Goal: Task Accomplishment & Management: Complete application form

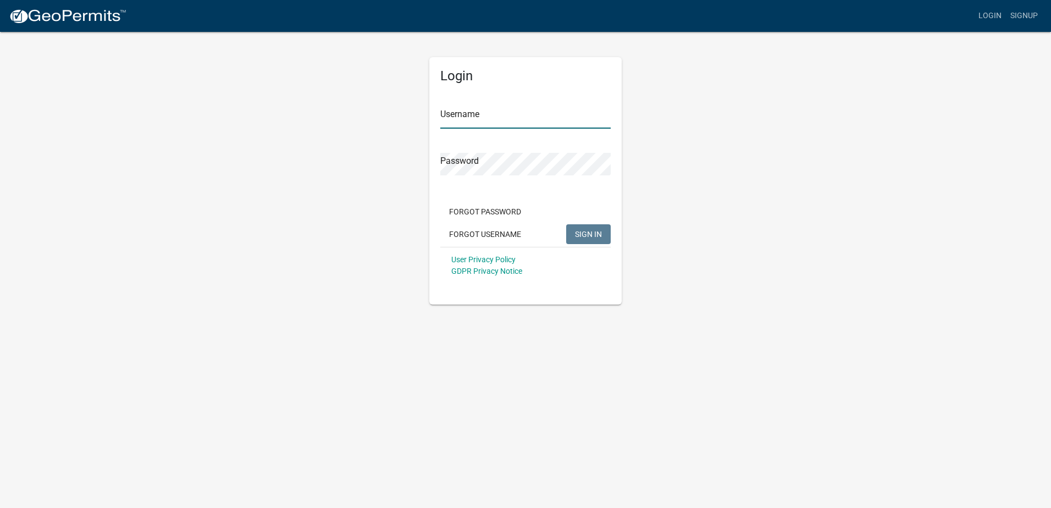
type input "Precision Landscape & Irrigation"
click at [596, 247] on div "User Privacy Policy GDPR Privacy Notice" at bounding box center [525, 265] width 170 height 37
click at [593, 235] on span "SIGN IN" at bounding box center [588, 233] width 27 height 9
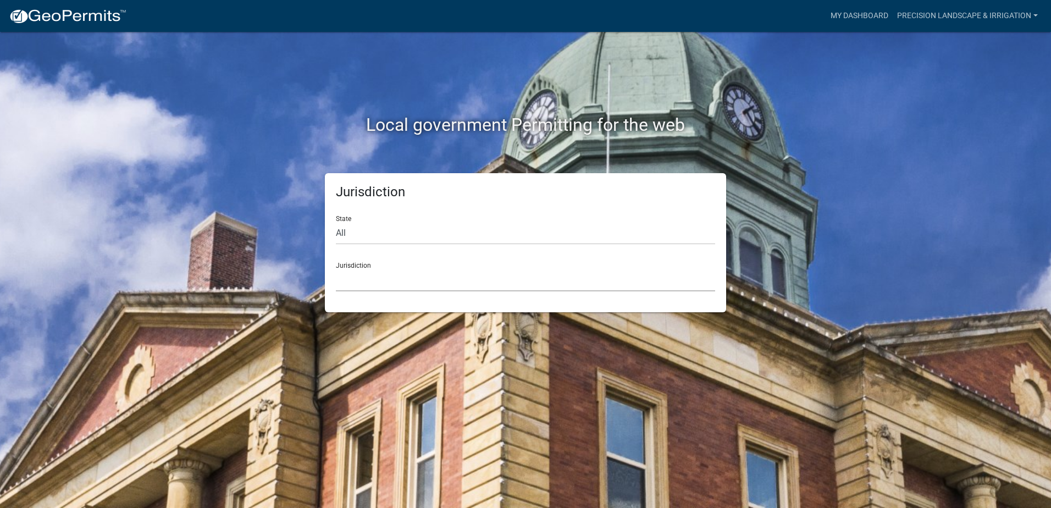
click at [563, 285] on select "[GEOGRAPHIC_DATA], [US_STATE] [GEOGRAPHIC_DATA], [US_STATE][PERSON_NAME][GEOGRA…" at bounding box center [525, 280] width 379 height 23
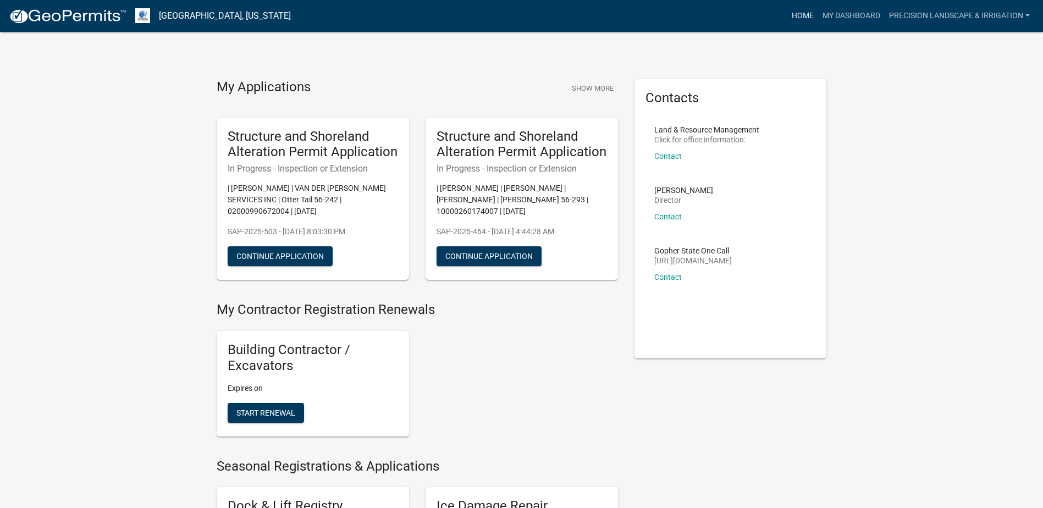
click at [806, 14] on link "Home" at bounding box center [802, 15] width 31 height 21
click at [790, 15] on link "Home" at bounding box center [802, 15] width 31 height 21
click at [850, 16] on link "My Dashboard" at bounding box center [851, 15] width 67 height 21
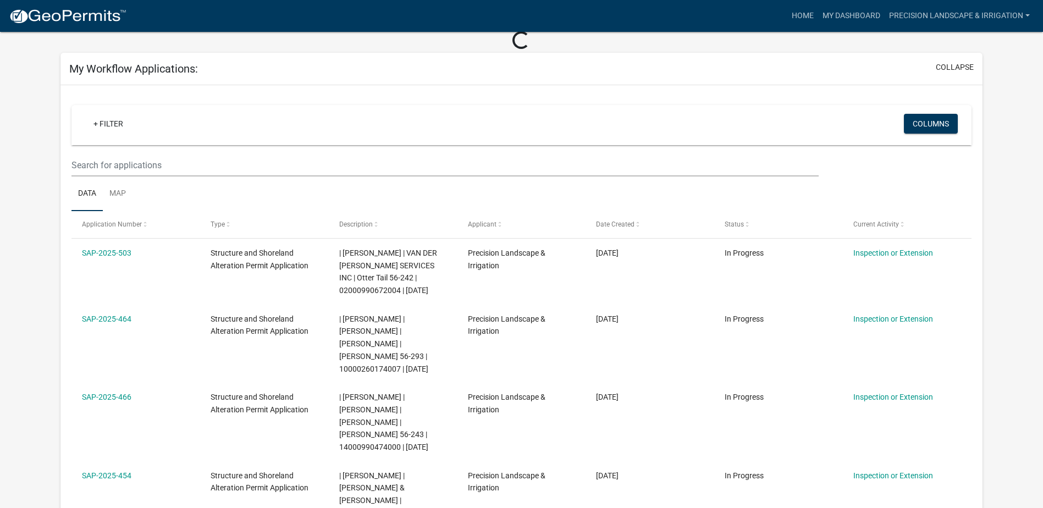
scroll to position [55, 0]
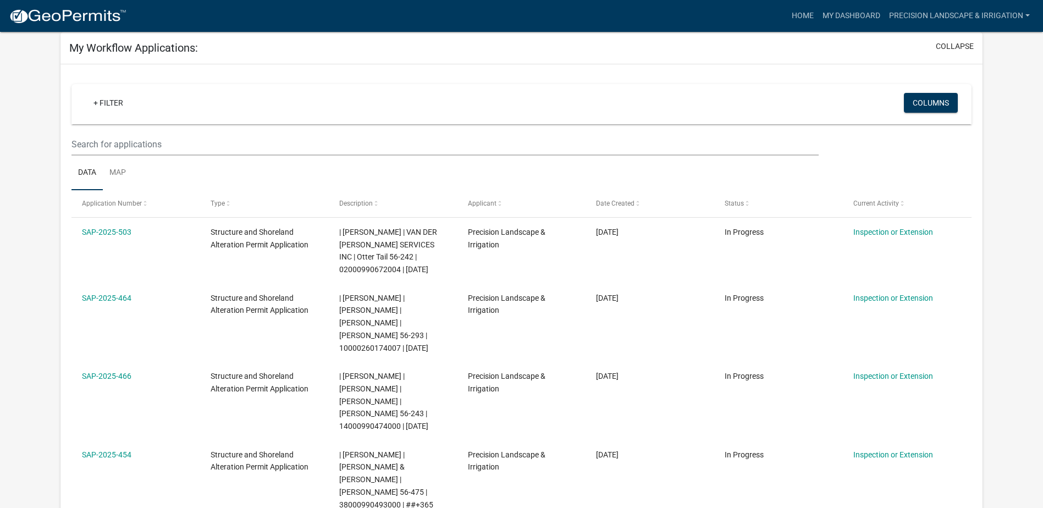
click at [327, 166] on ul "Data Map" at bounding box center [521, 173] width 900 height 35
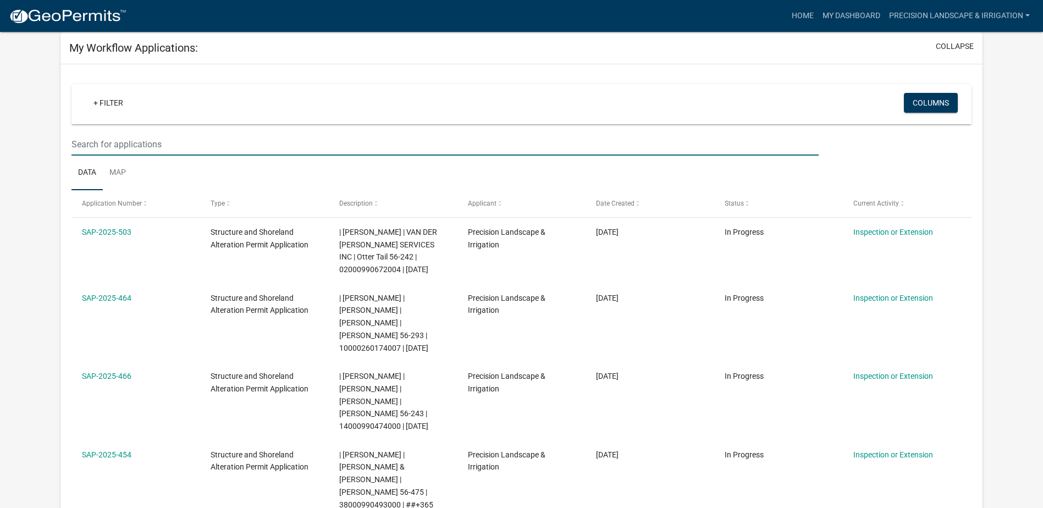
click at [323, 153] on input "text" at bounding box center [444, 144] width 747 height 23
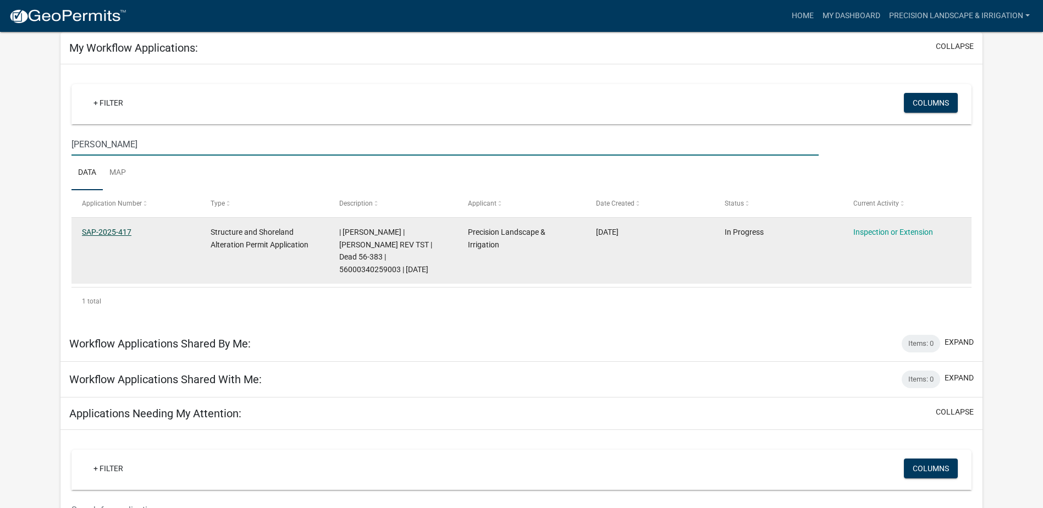
type input "[PERSON_NAME]"
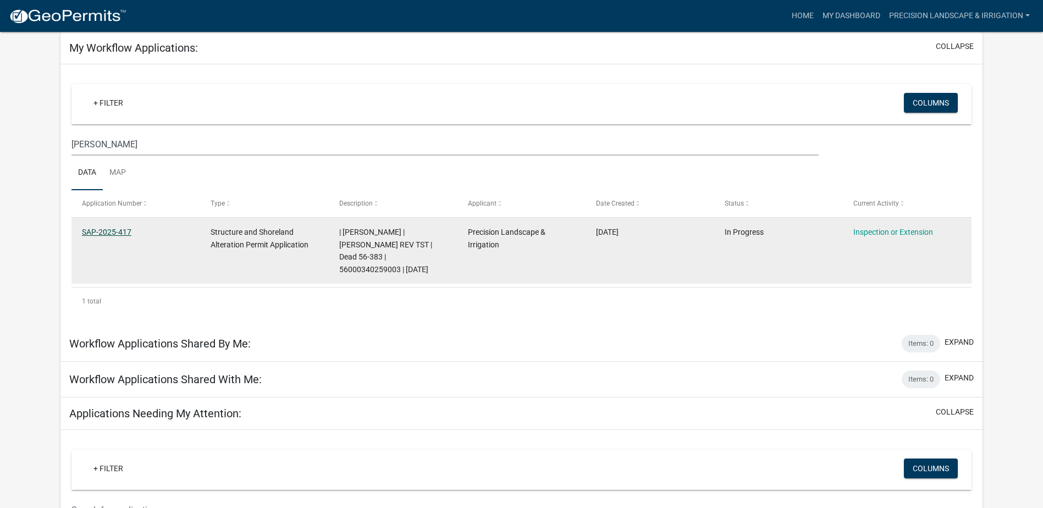
click at [103, 228] on link "SAP-2025-417" at bounding box center [106, 232] width 49 height 9
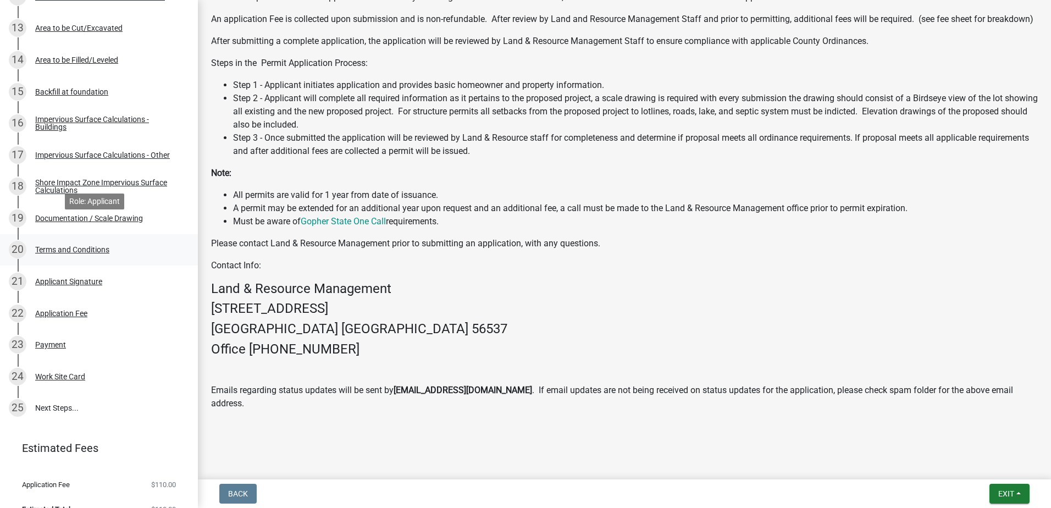
scroll to position [592, 0]
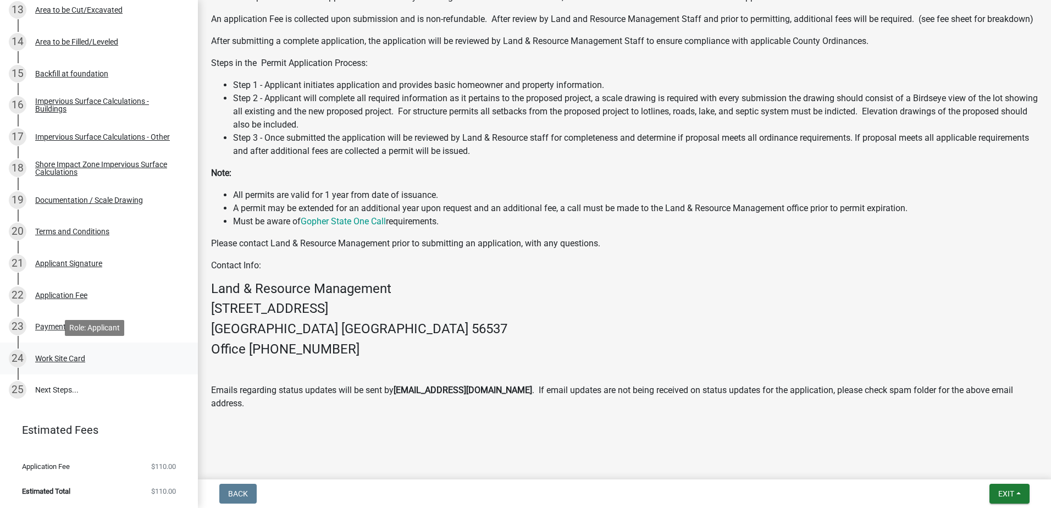
click at [57, 348] on link "24 Work Site Card" at bounding box center [99, 358] width 198 height 32
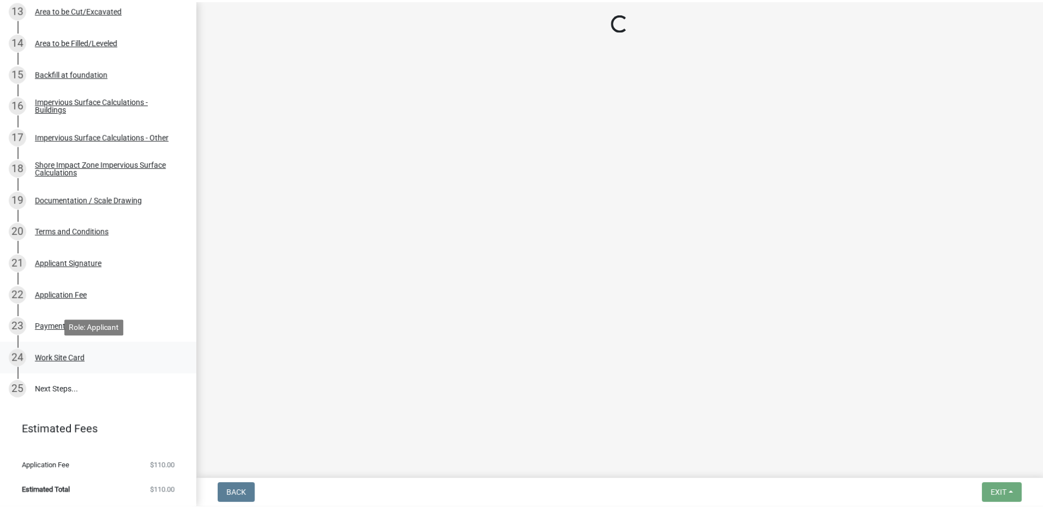
scroll to position [0, 0]
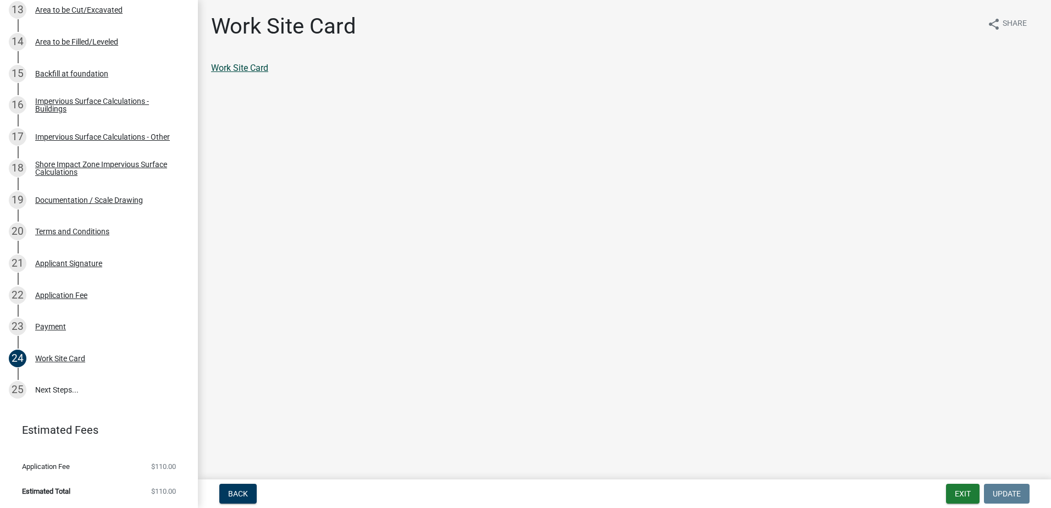
click at [243, 71] on link "Work Site Card" at bounding box center [239, 68] width 57 height 10
click at [230, 493] on span "Back" at bounding box center [238, 493] width 20 height 9
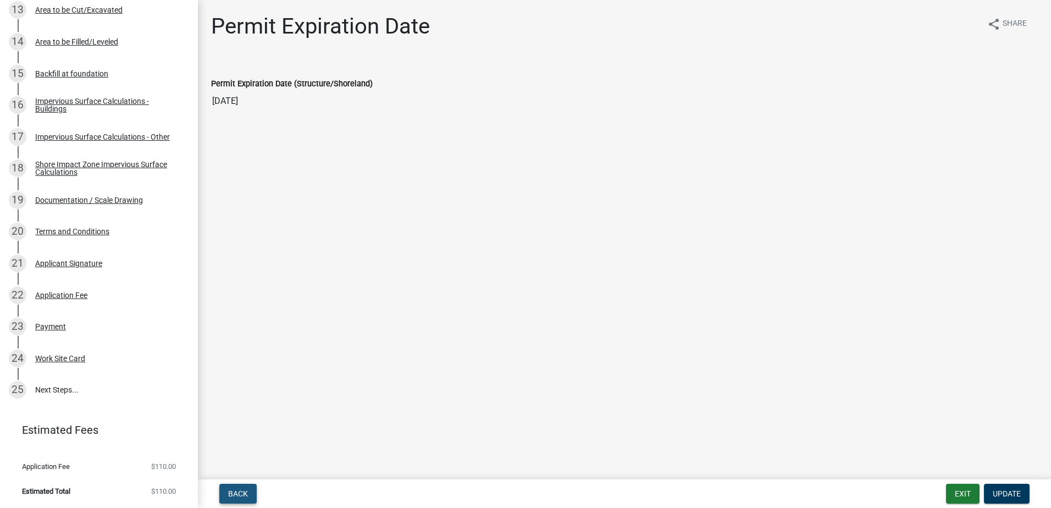
click at [228, 495] on span "Back" at bounding box center [238, 493] width 20 height 9
click at [972, 499] on button "Exit" at bounding box center [963, 494] width 34 height 20
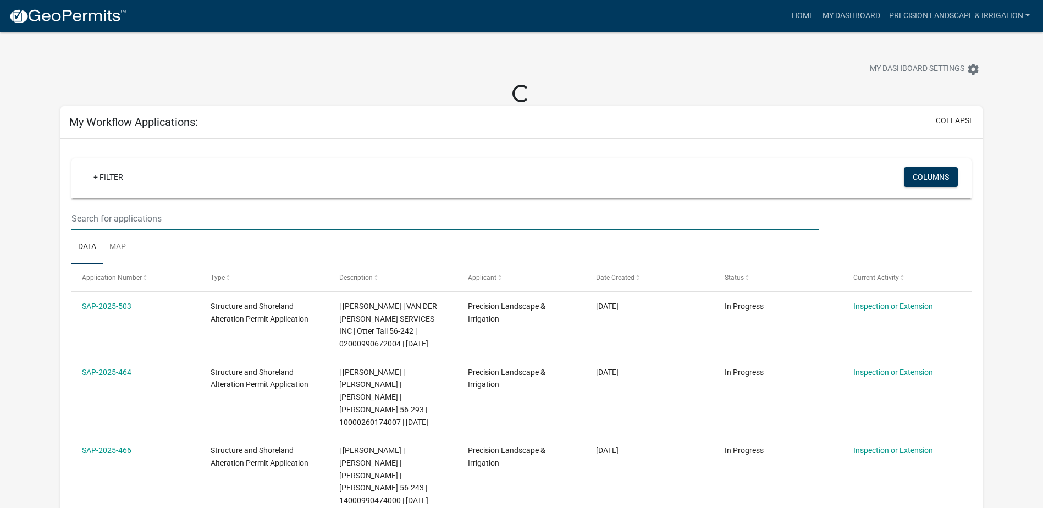
click at [381, 218] on input "text" at bounding box center [444, 218] width 747 height 23
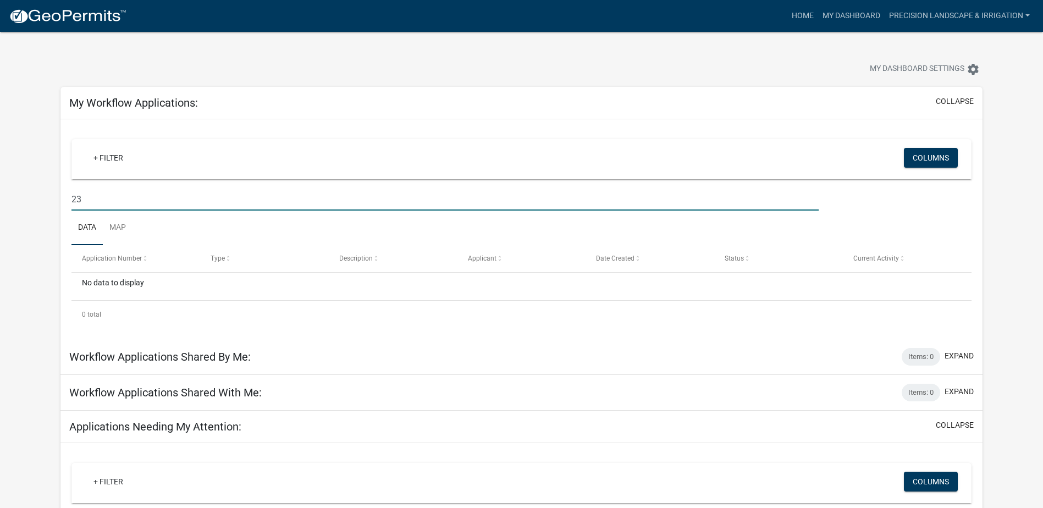
type input "2"
type input "s"
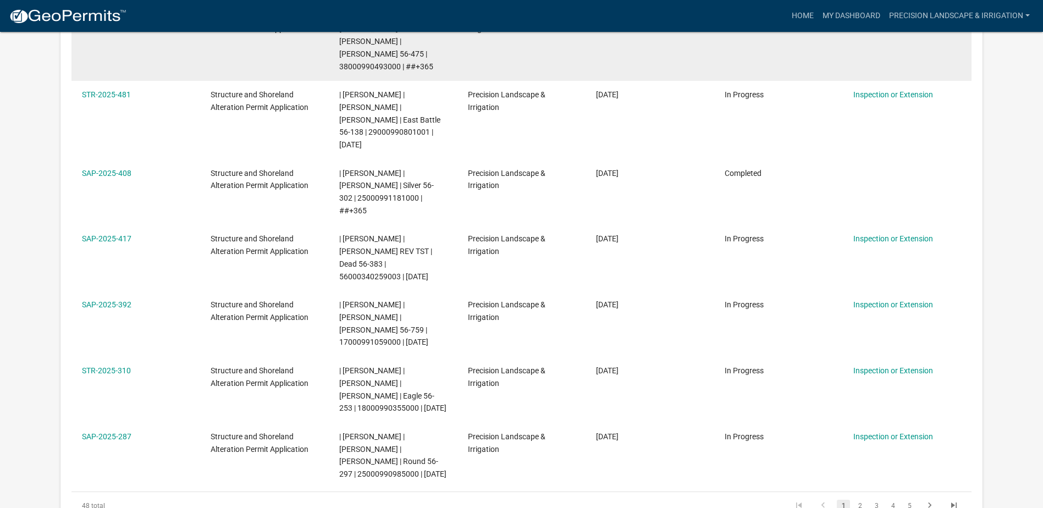
scroll to position [495, 0]
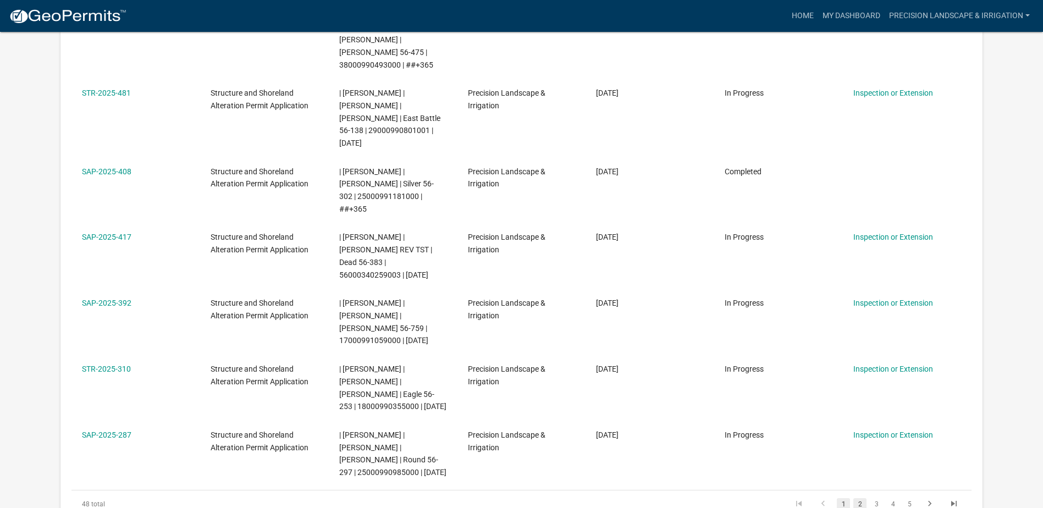
click at [857, 498] on link "2" at bounding box center [859, 504] width 13 height 12
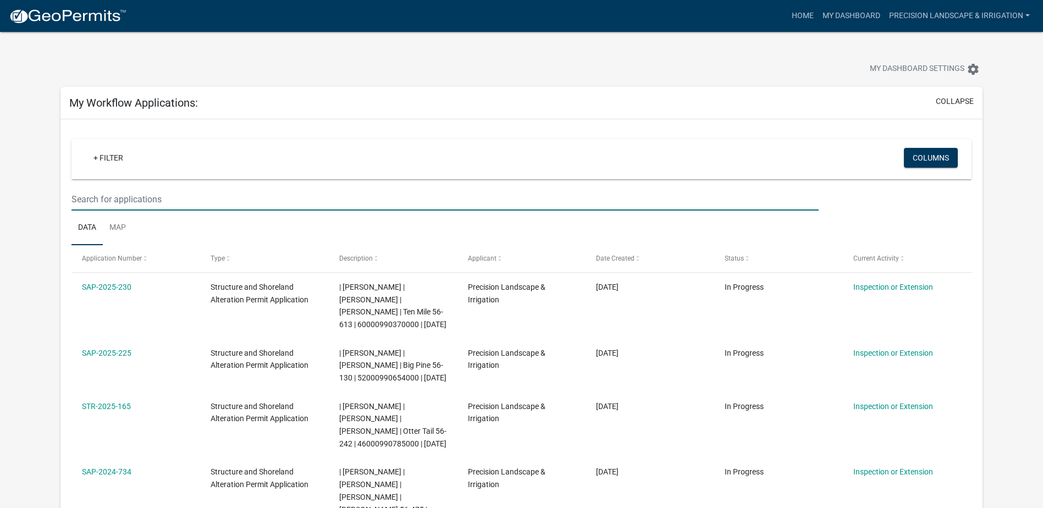
click at [236, 197] on input "text" at bounding box center [444, 199] width 747 height 23
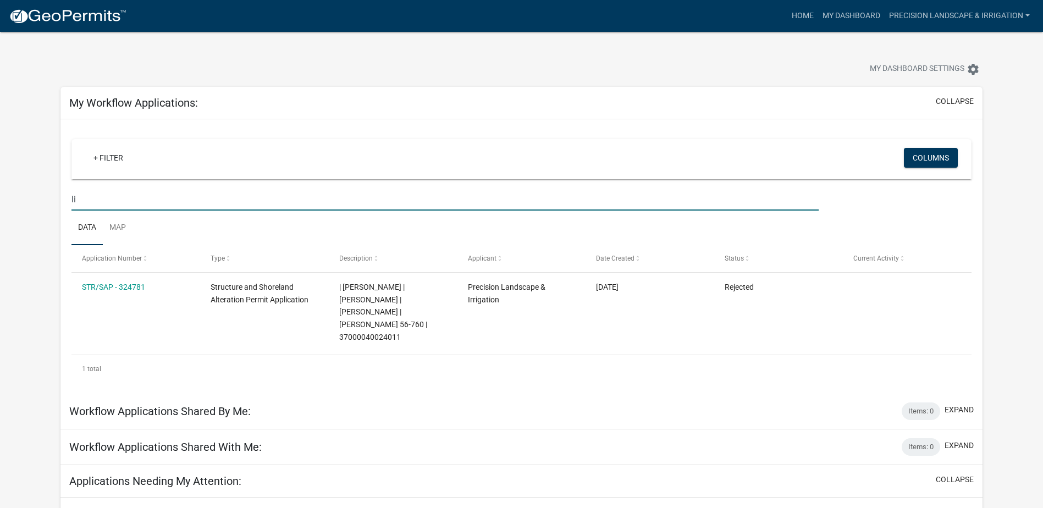
type input "l"
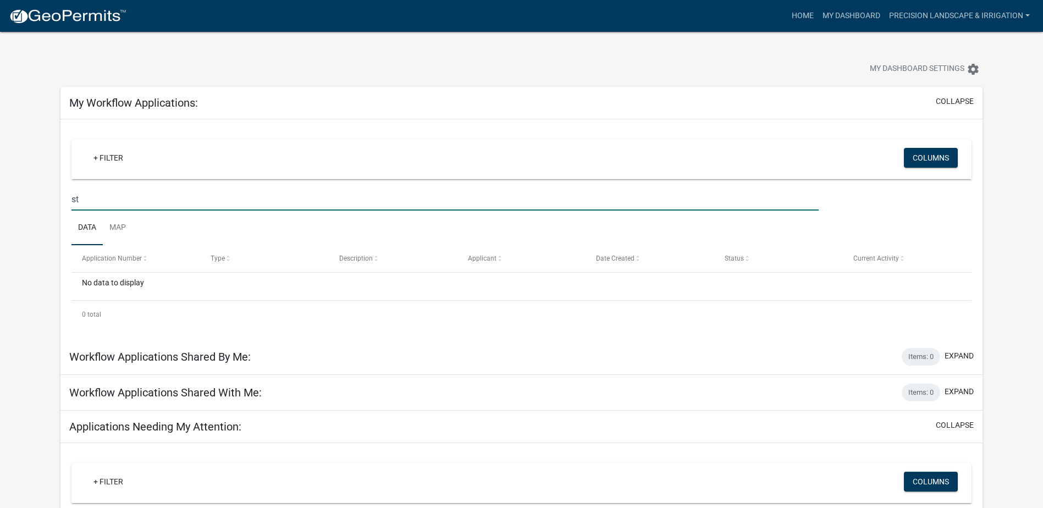
type input "s"
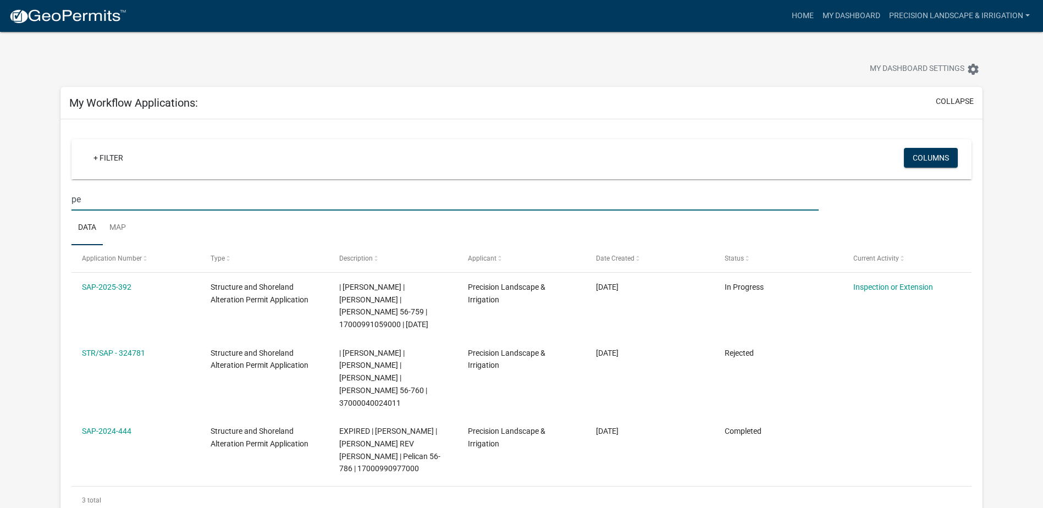
type input "p"
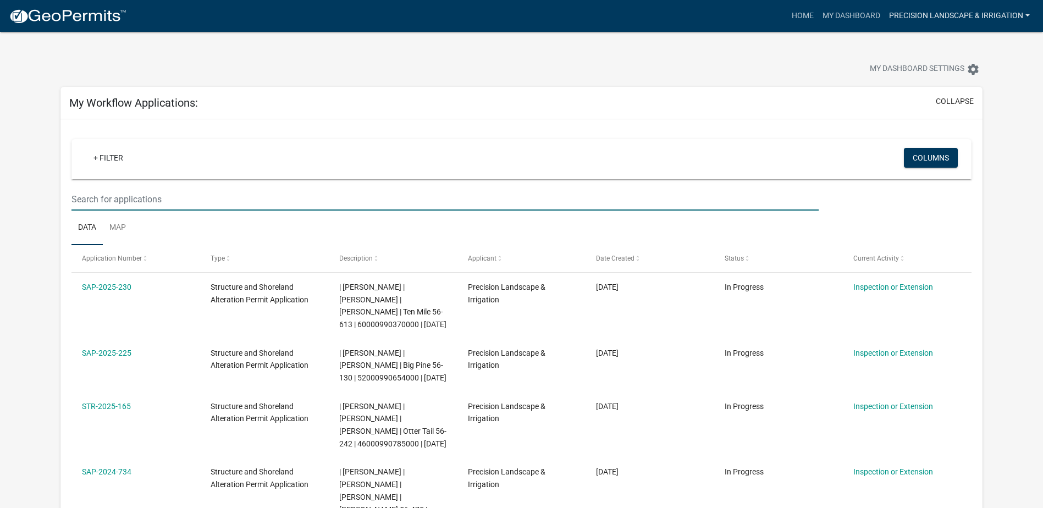
click at [961, 11] on link "Precision Landscape & Irrigation" at bounding box center [958, 15] width 149 height 21
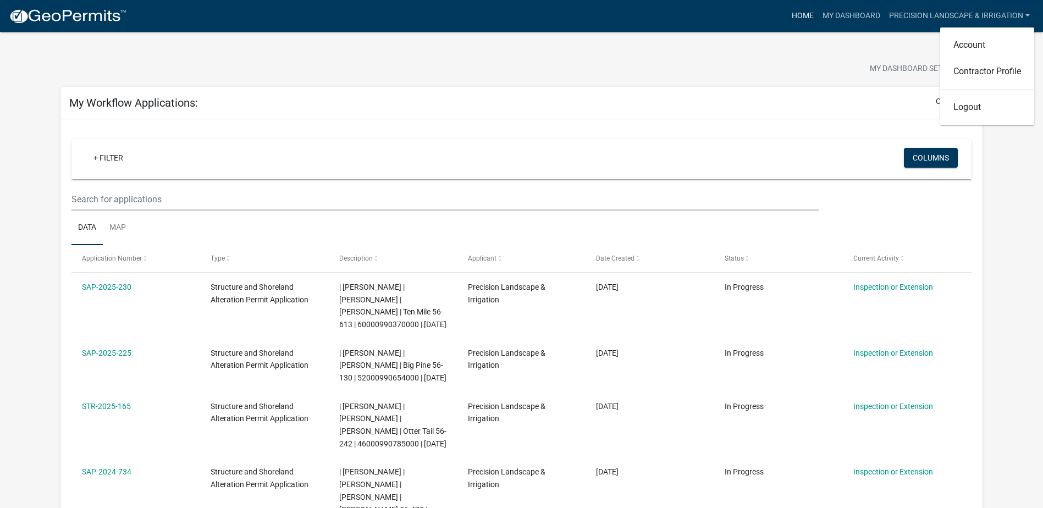
click at [804, 9] on link "Home" at bounding box center [802, 15] width 31 height 21
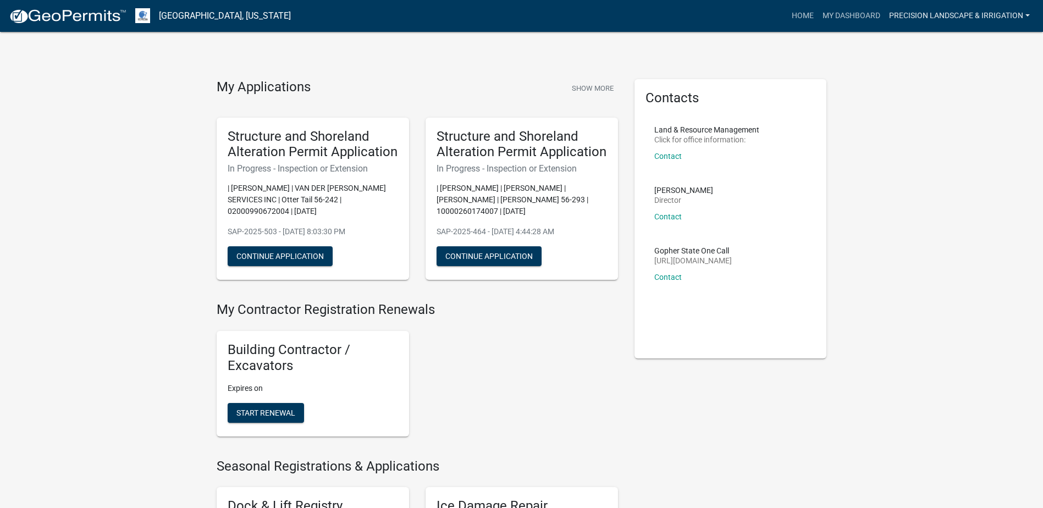
click at [960, 25] on link "Precision Landscape & Irrigation" at bounding box center [958, 15] width 149 height 21
click at [972, 114] on link "Logout" at bounding box center [987, 107] width 94 height 26
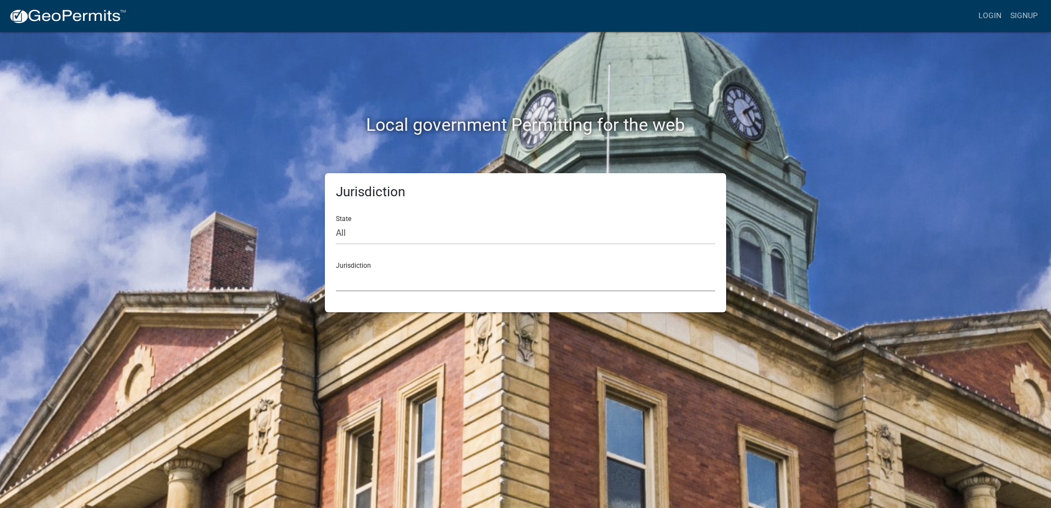
click at [440, 278] on select "[GEOGRAPHIC_DATA], [US_STATE] [GEOGRAPHIC_DATA], [US_STATE][PERSON_NAME][GEOGRA…" at bounding box center [525, 280] width 379 height 23
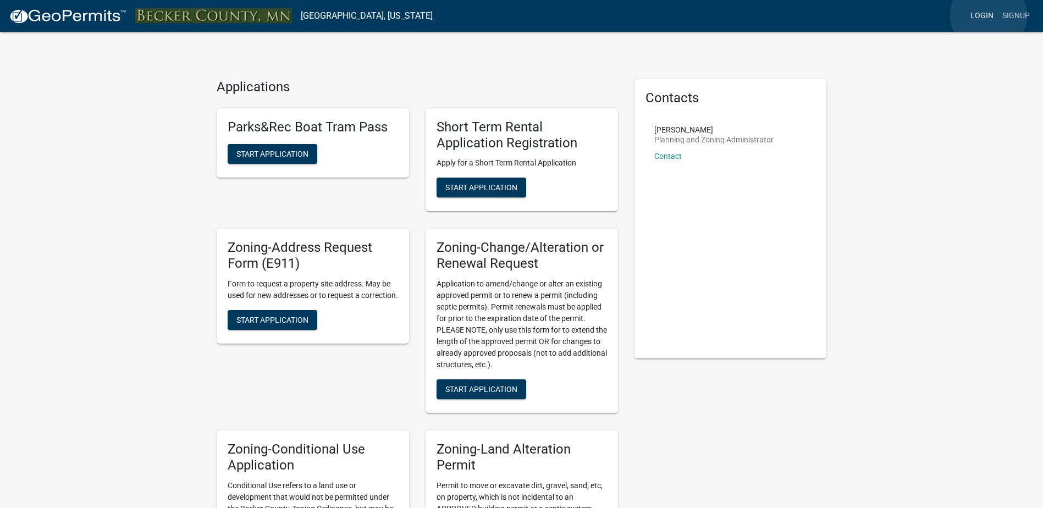
click at [988, 15] on link "Login" at bounding box center [982, 15] width 32 height 21
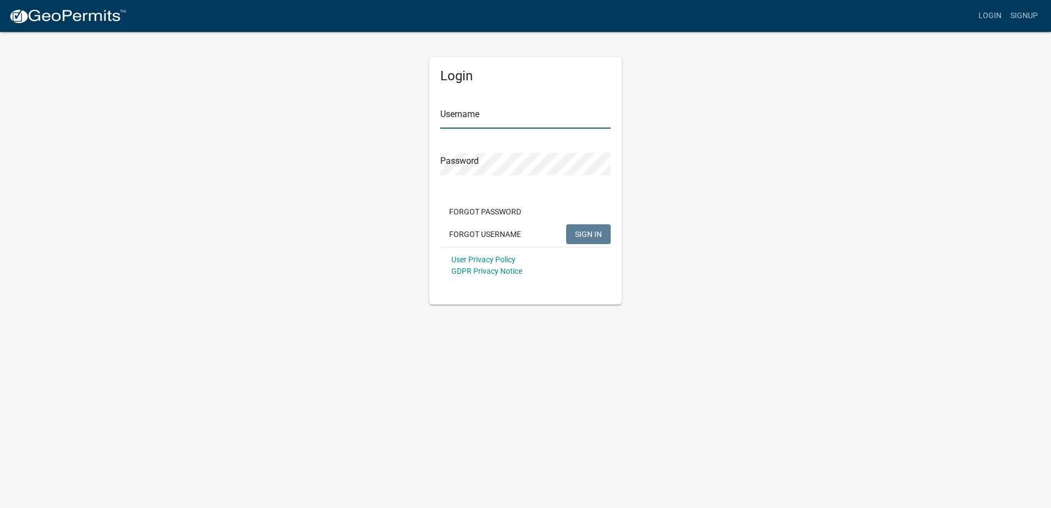
type input "Precision Landscape & Irrigation"
click at [577, 223] on div "Forgot Password Forgot Username SIGN IN" at bounding box center [525, 224] width 170 height 45
click at [577, 238] on span "SIGN IN" at bounding box center [588, 233] width 27 height 9
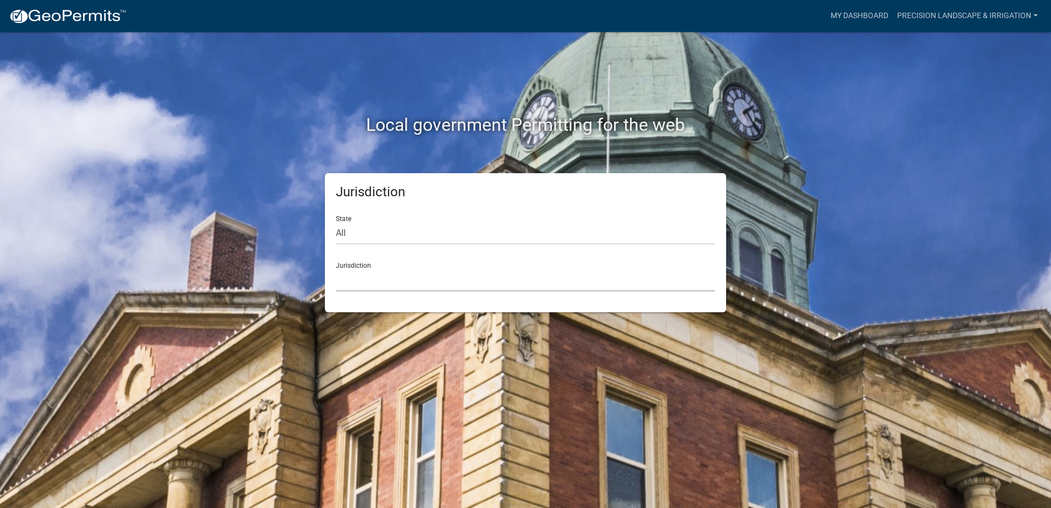
click at [498, 278] on select "[GEOGRAPHIC_DATA], [US_STATE] [GEOGRAPHIC_DATA], [US_STATE][PERSON_NAME][GEOGRA…" at bounding box center [525, 280] width 379 height 23
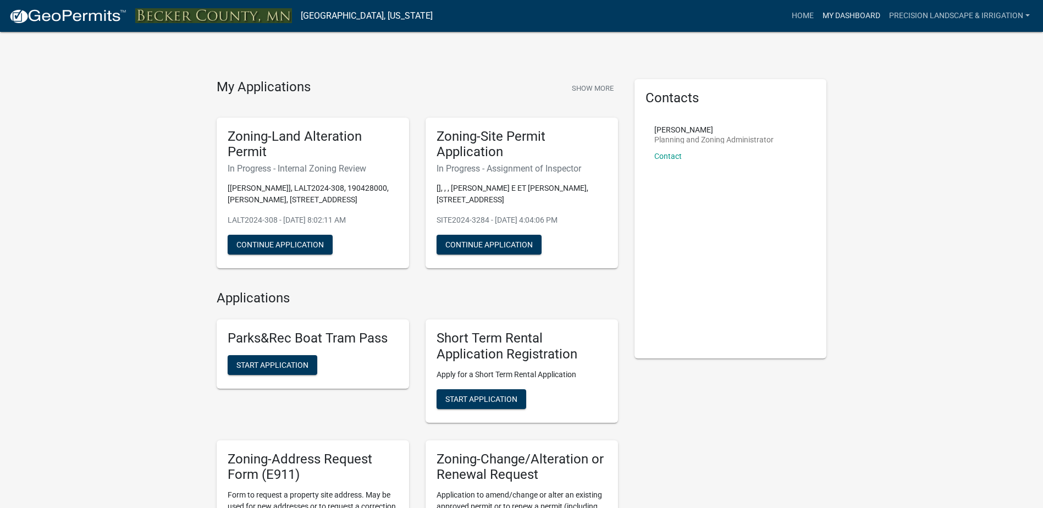
click at [834, 14] on link "My Dashboard" at bounding box center [851, 15] width 67 height 21
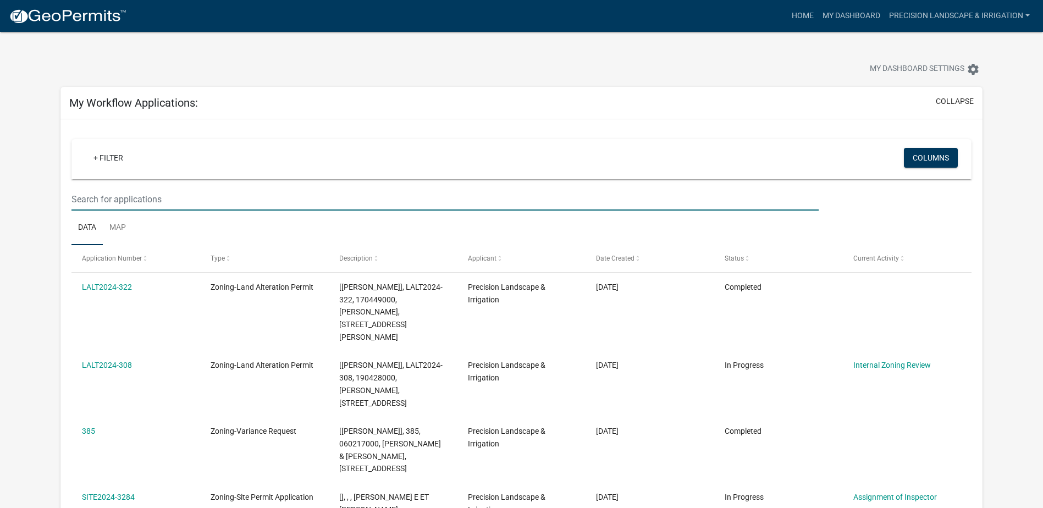
click at [428, 200] on input "text" at bounding box center [444, 199] width 747 height 23
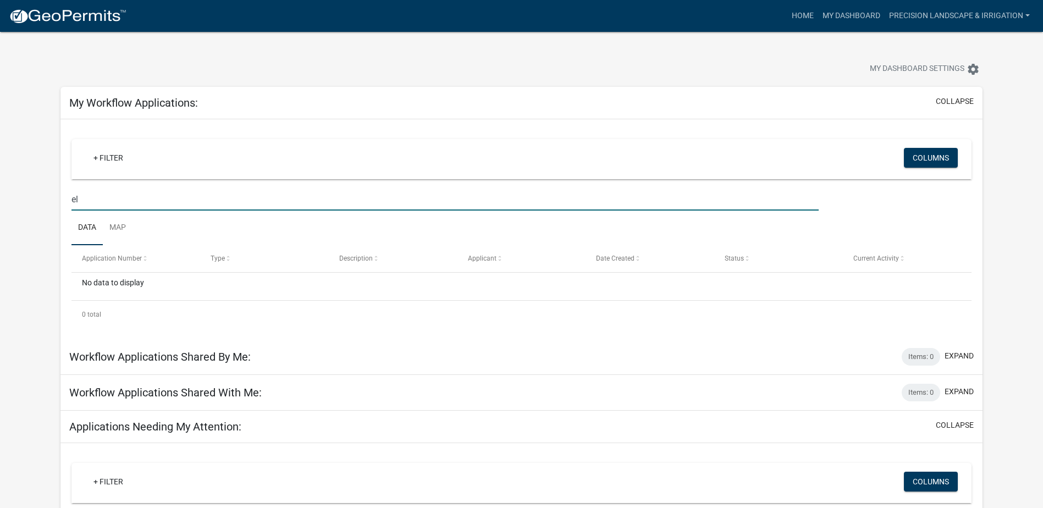
type input "e"
type input "2"
type input "n"
type input "stoney"
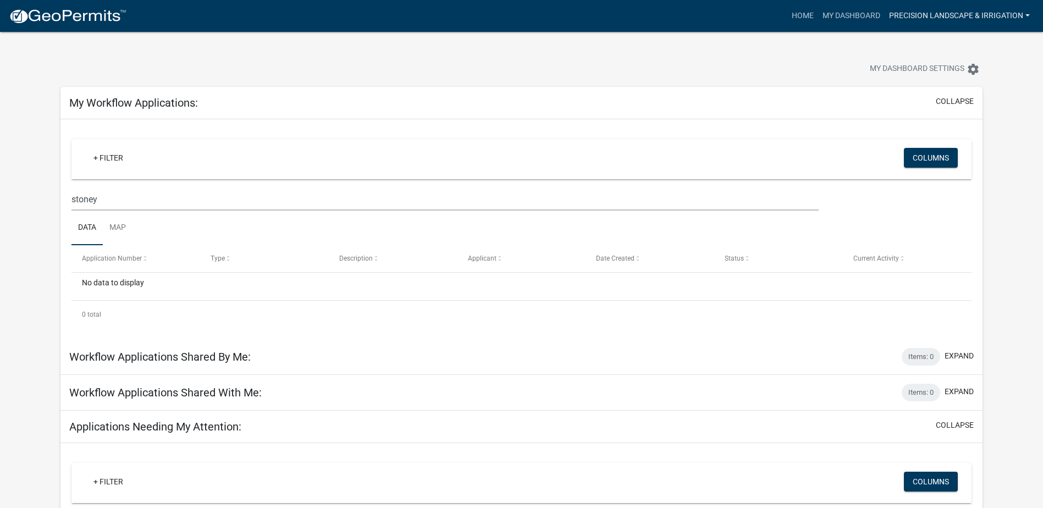
click at [980, 20] on link "Precision Landscape & Irrigation" at bounding box center [958, 15] width 149 height 21
click at [978, 46] on link "Account" at bounding box center [987, 45] width 94 height 26
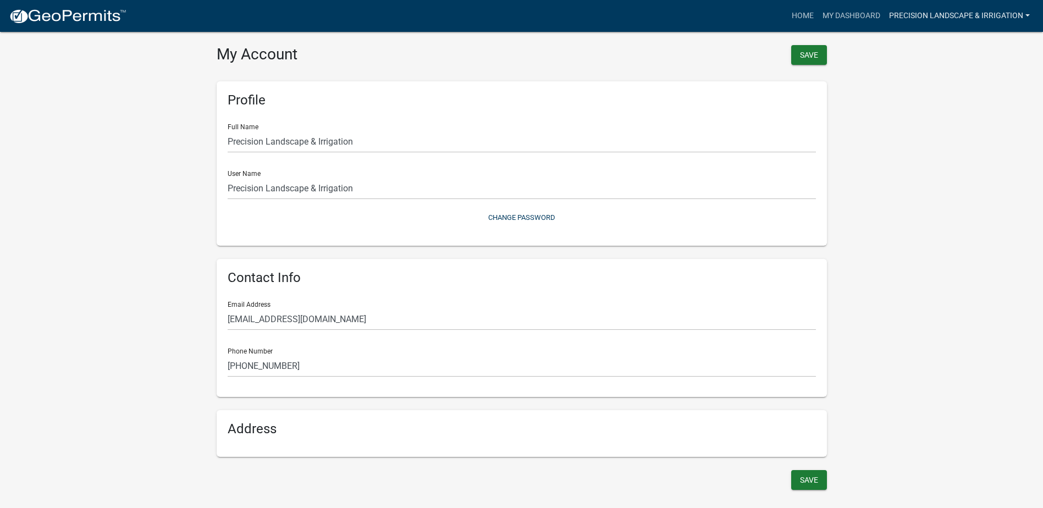
click at [995, 11] on link "Precision Landscape & Irrigation" at bounding box center [958, 15] width 149 height 21
click at [972, 73] on link "Contractor Profile" at bounding box center [987, 71] width 94 height 26
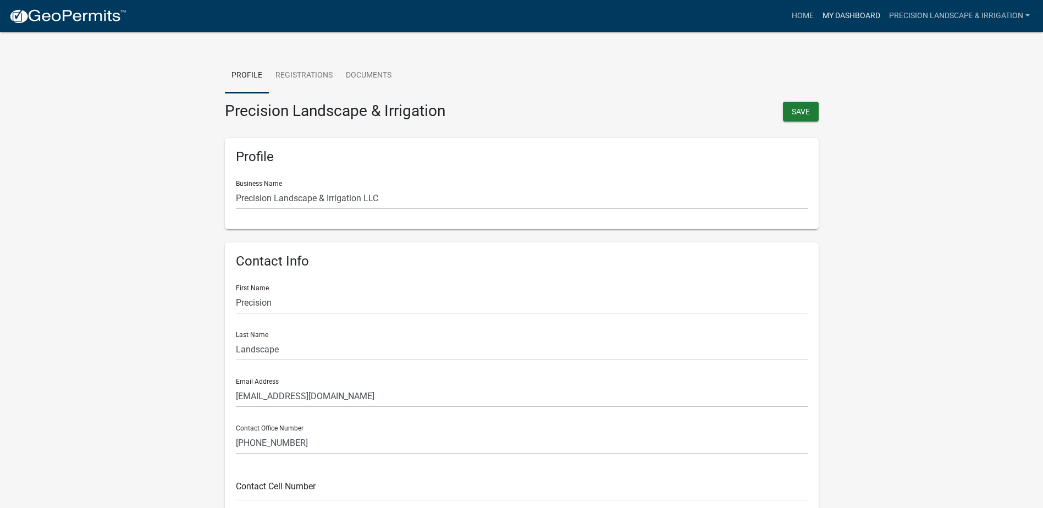
click at [861, 16] on link "My Dashboard" at bounding box center [851, 15] width 67 height 21
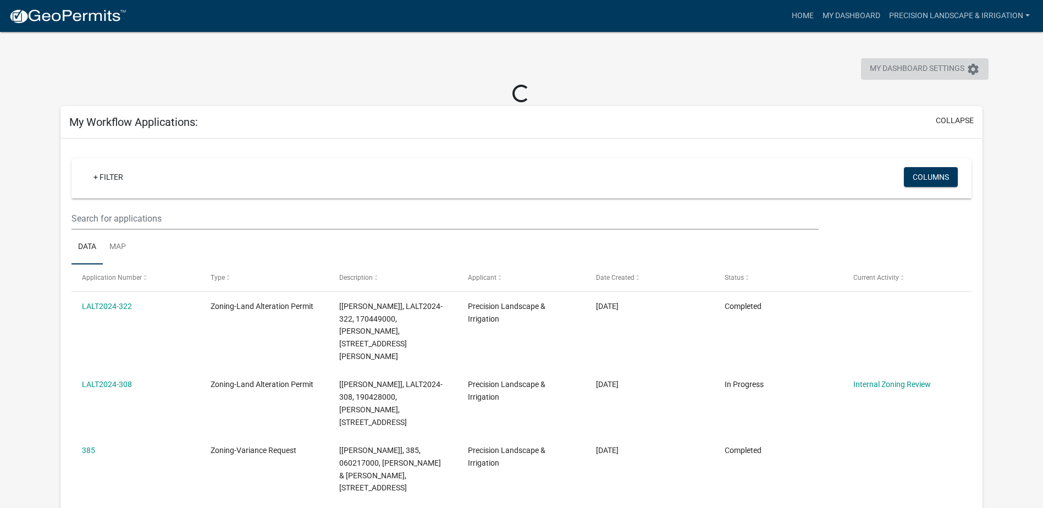
click at [932, 75] on span "My Dashboard Settings" at bounding box center [917, 69] width 95 height 13
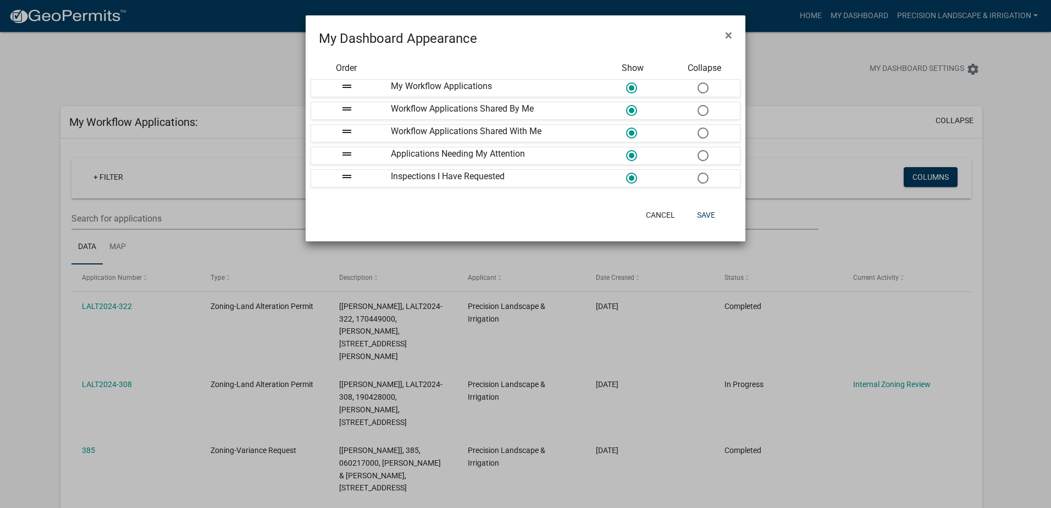
click at [952, 19] on ngb-modal-window "My Dashboard Appearance × Order Show Collapse drag_handle My Workflow Applicati…" at bounding box center [525, 254] width 1051 height 508
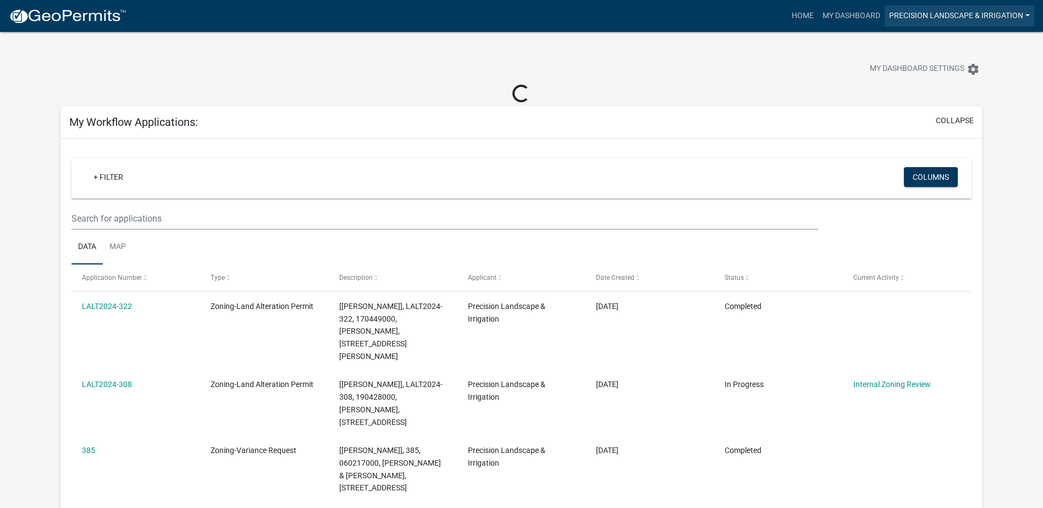
click at [956, 16] on link "Precision Landscape & Irrigation" at bounding box center [958, 15] width 149 height 21
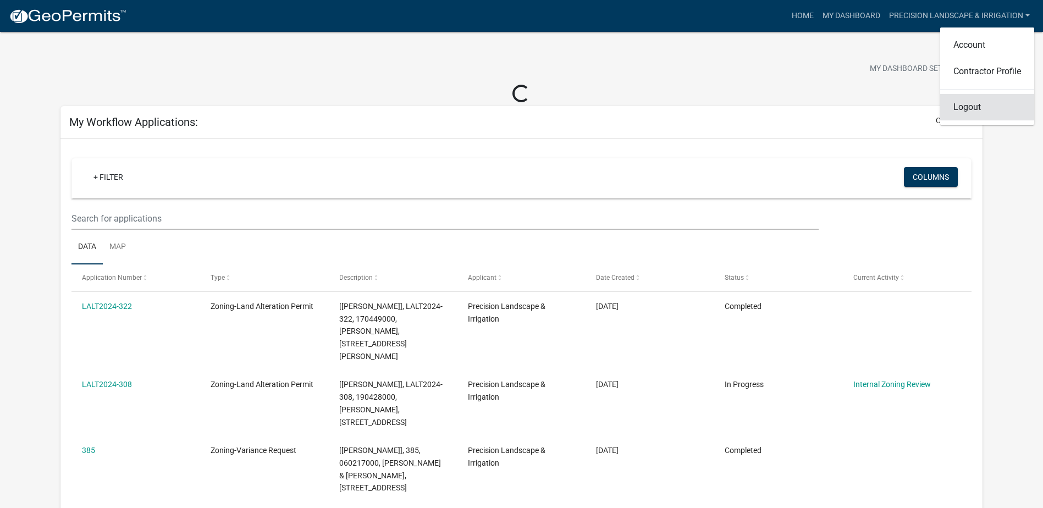
click at [953, 110] on link "Logout" at bounding box center [987, 107] width 94 height 26
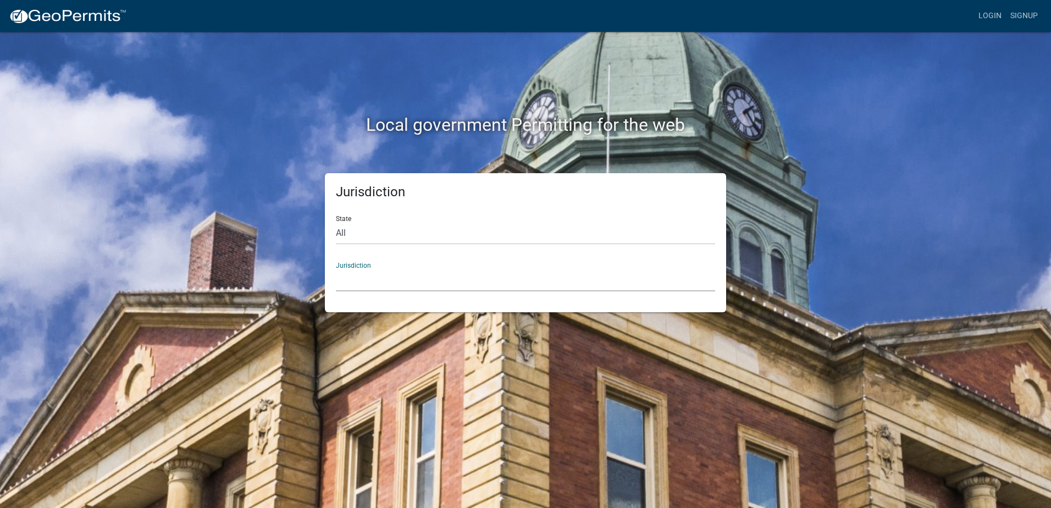
click at [428, 279] on select "[GEOGRAPHIC_DATA], [US_STATE] [GEOGRAPHIC_DATA], [US_STATE][PERSON_NAME][GEOGRA…" at bounding box center [525, 280] width 379 height 23
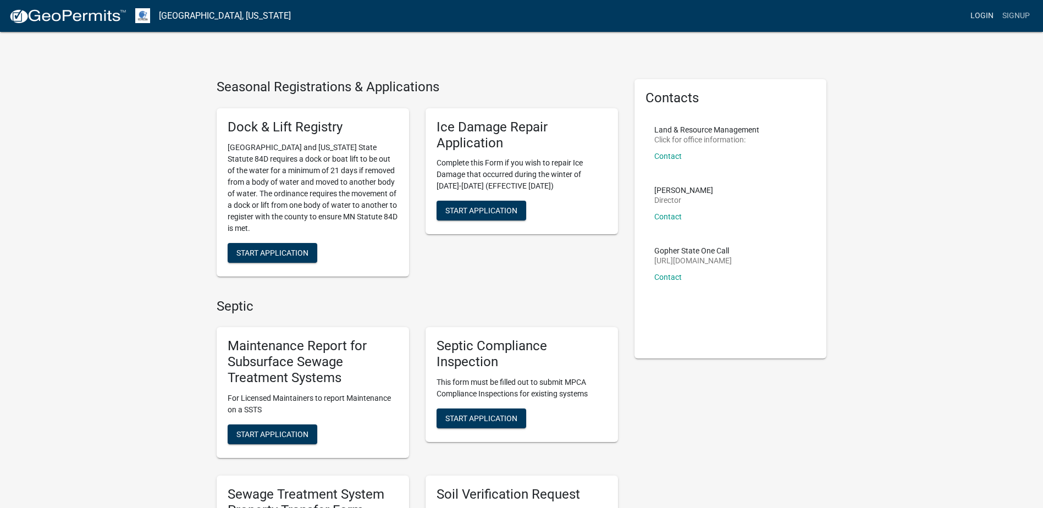
click at [968, 10] on link "Login" at bounding box center [982, 15] width 32 height 21
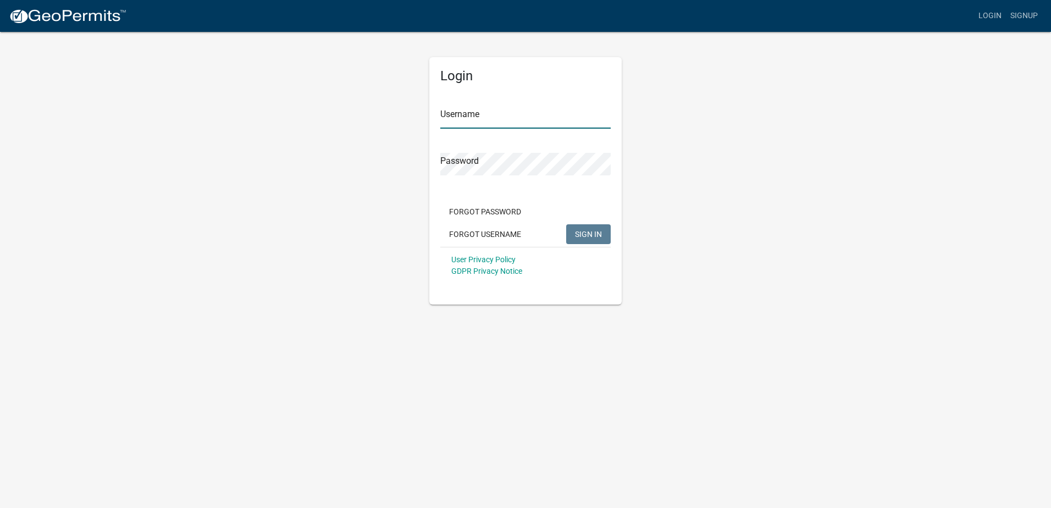
type input "Precision Landscape & Irrigation"
click at [514, 120] on input "Precision Landscape & Irrigation" at bounding box center [525, 117] width 170 height 23
click at [584, 233] on span "SIGN IN" at bounding box center [588, 233] width 27 height 9
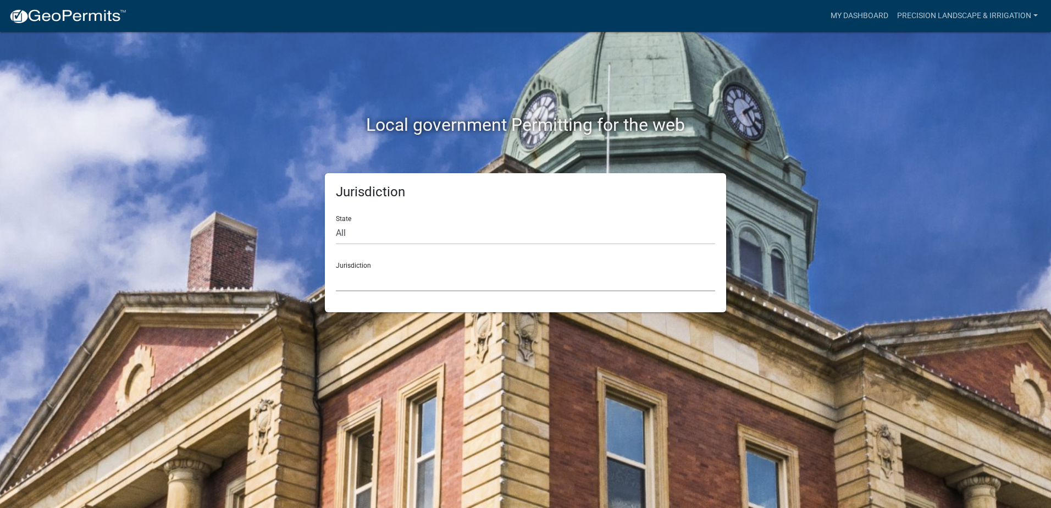
click at [531, 274] on select "[GEOGRAPHIC_DATA], [US_STATE] [GEOGRAPHIC_DATA], [US_STATE][PERSON_NAME][GEOGRA…" at bounding box center [525, 280] width 379 height 23
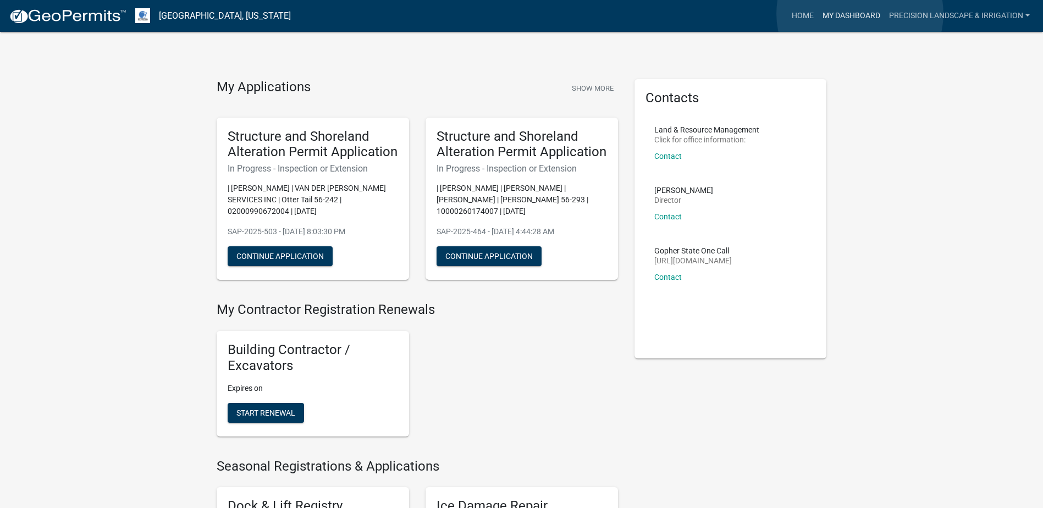
click at [860, 14] on link "My Dashboard" at bounding box center [851, 15] width 67 height 21
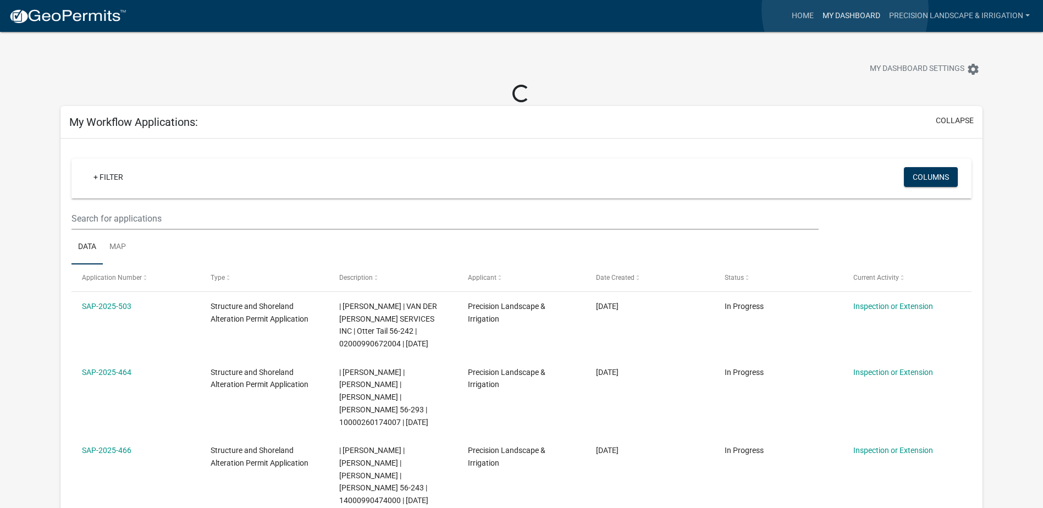
click at [845, 10] on link "My Dashboard" at bounding box center [851, 15] width 67 height 21
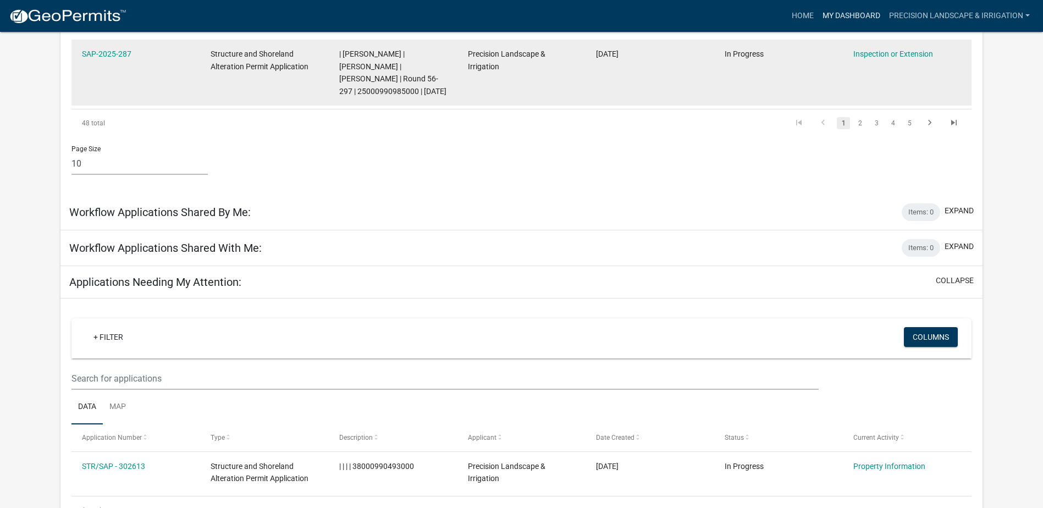
scroll to position [876, 0]
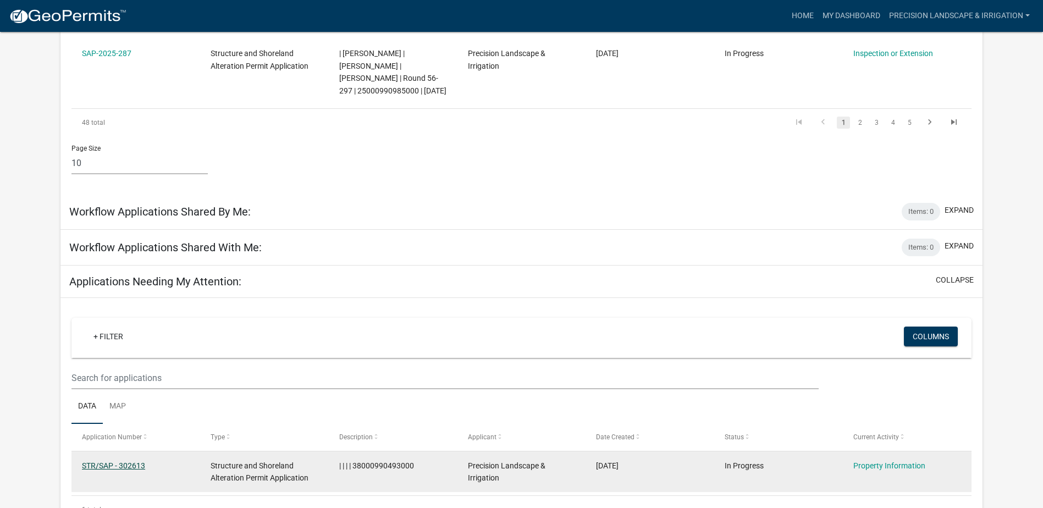
click at [115, 461] on link "STR/SAP - 302613" at bounding box center [113, 465] width 63 height 9
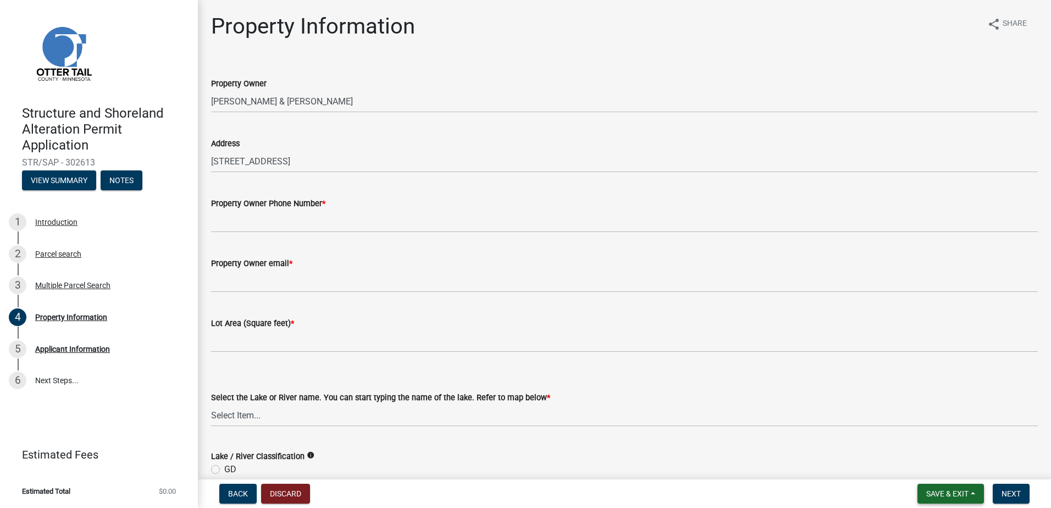
click at [942, 495] on span "Save & Exit" at bounding box center [947, 493] width 42 height 9
click at [950, 471] on button "Save & Exit" at bounding box center [940, 465] width 88 height 26
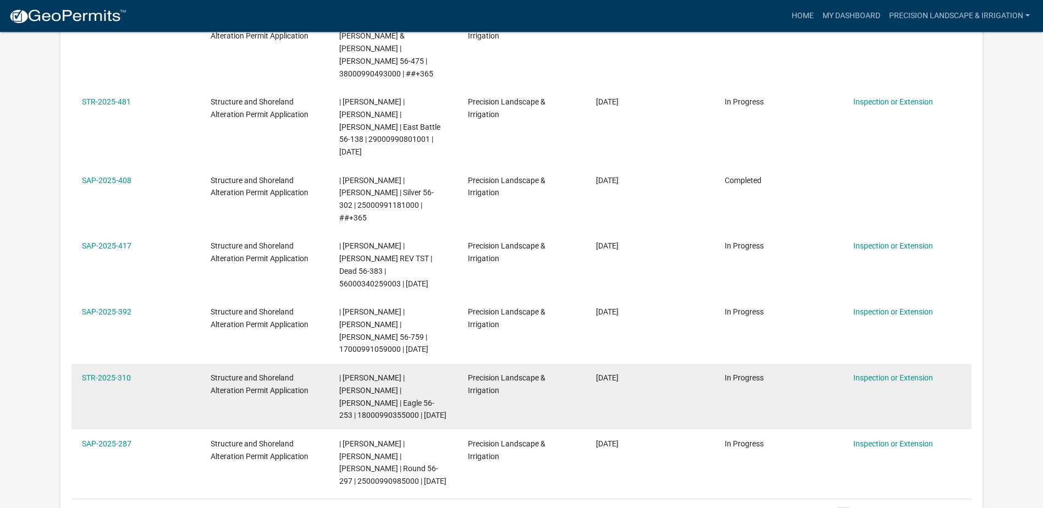
scroll to position [530, 0]
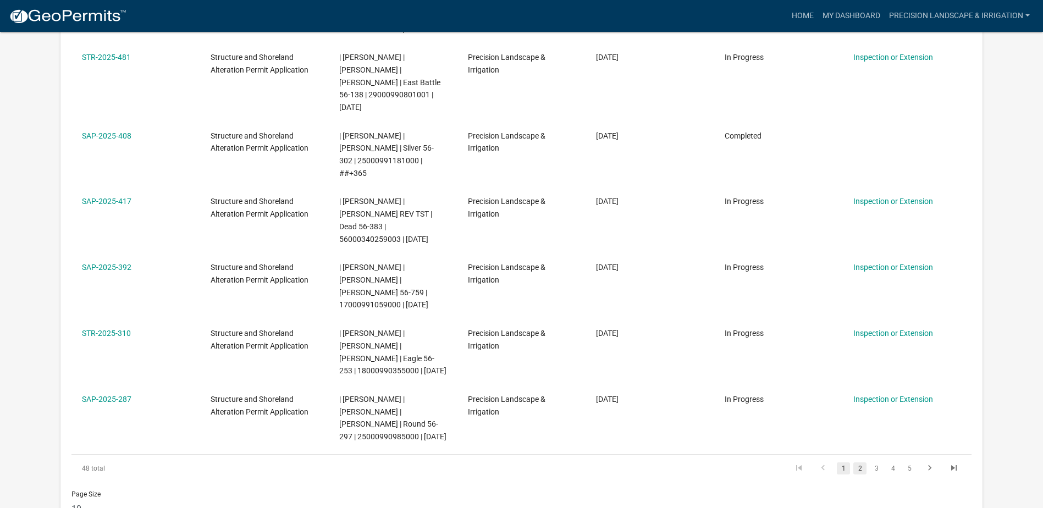
click at [861, 462] on link "2" at bounding box center [859, 468] width 13 height 12
